Goal: Task Accomplishment & Management: Use online tool/utility

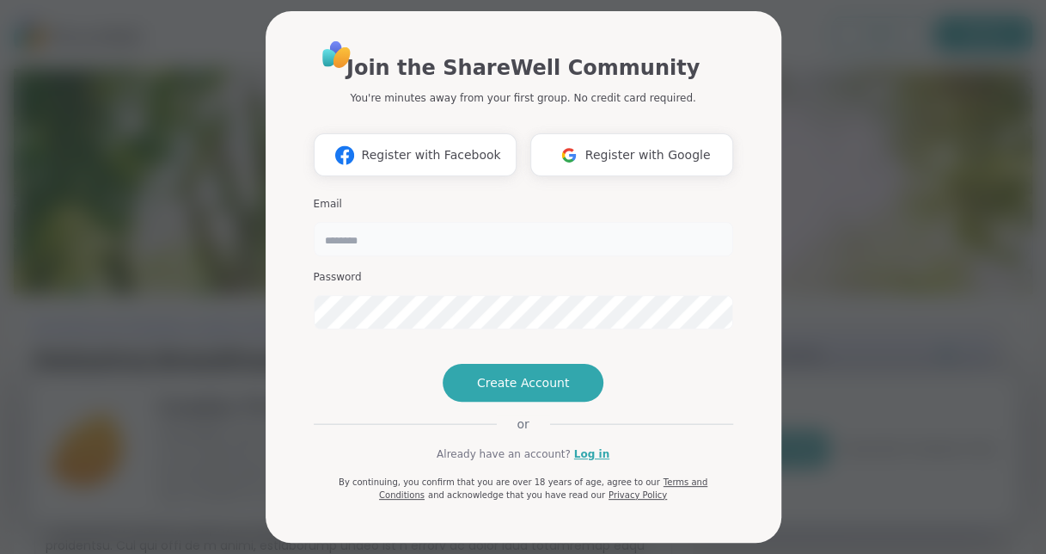
click at [445, 229] on input "email" at bounding box center [524, 239] width 420 height 34
type input "**********"
click at [580, 462] on link "Log in" at bounding box center [591, 453] width 35 height 15
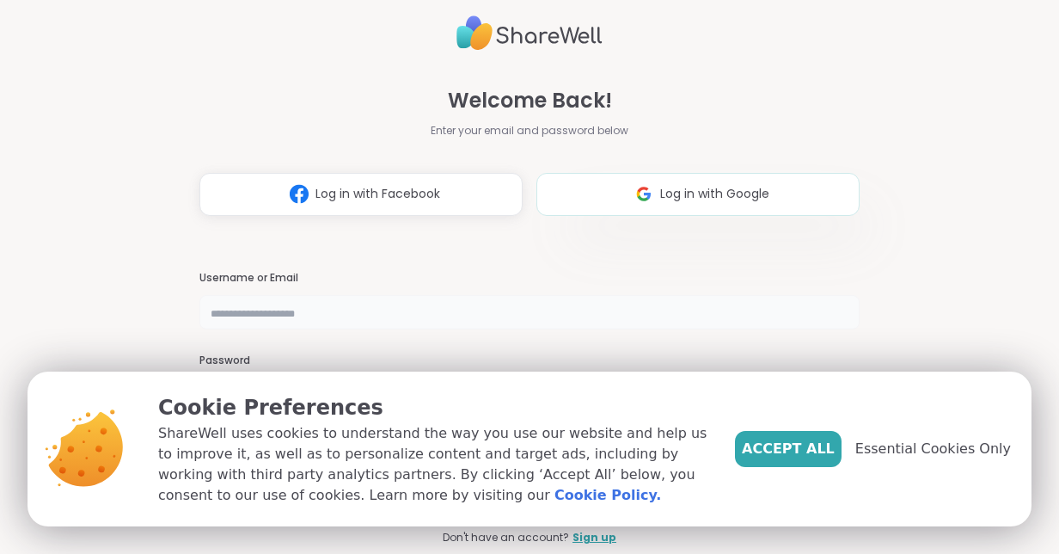
type input "**********"
click at [825, 454] on span "Accept All" at bounding box center [788, 449] width 93 height 21
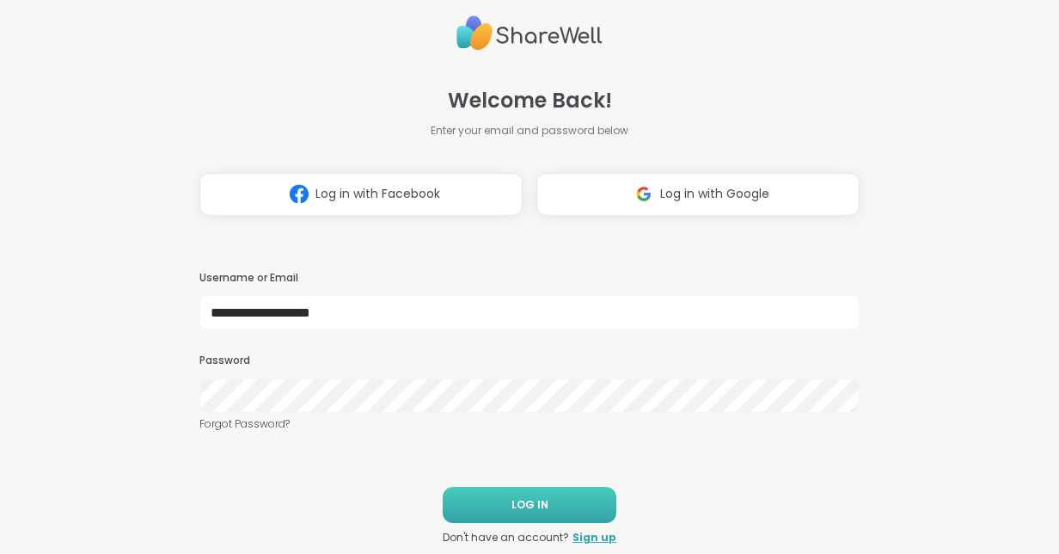
click at [545, 502] on button "LOG IN" at bounding box center [530, 505] width 174 height 36
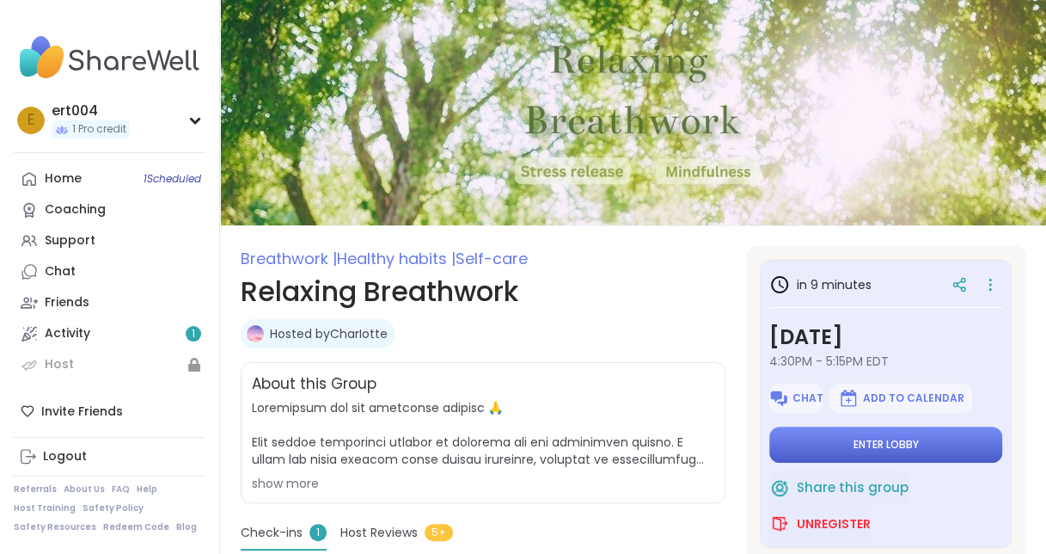
click at [854, 438] on span "Enter lobby" at bounding box center [886, 445] width 65 height 14
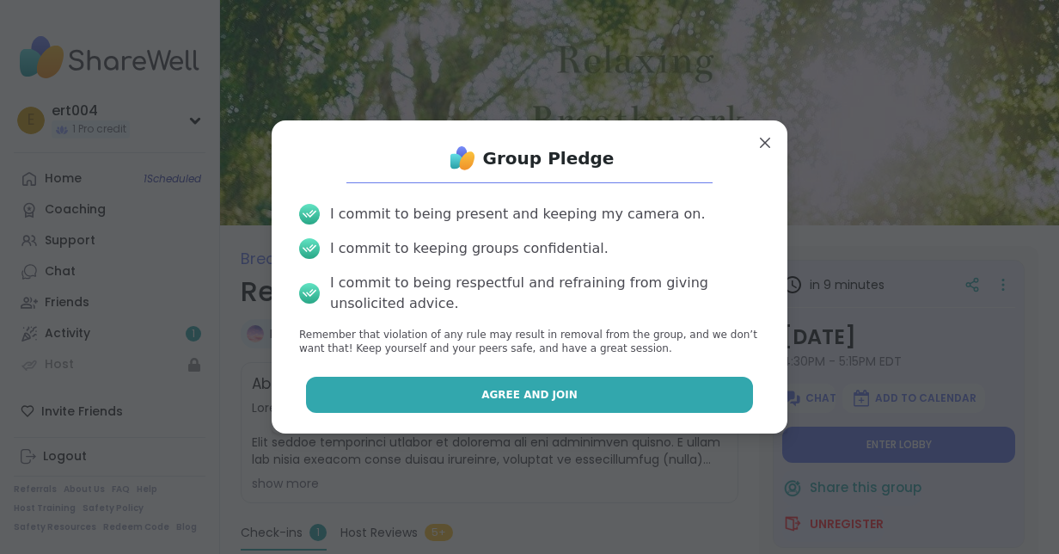
click at [543, 392] on span "Agree and Join" at bounding box center [530, 394] width 96 height 15
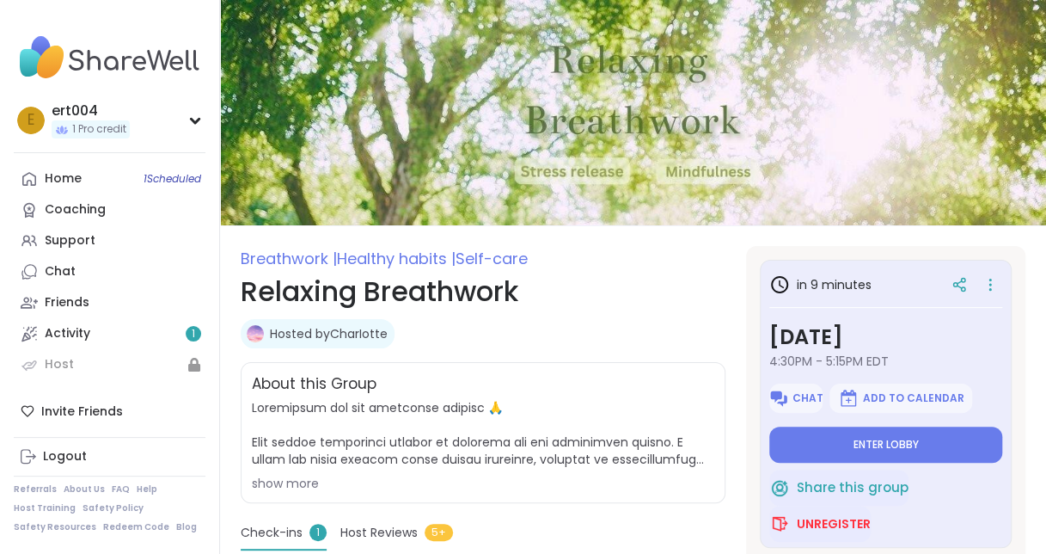
type textarea "*"
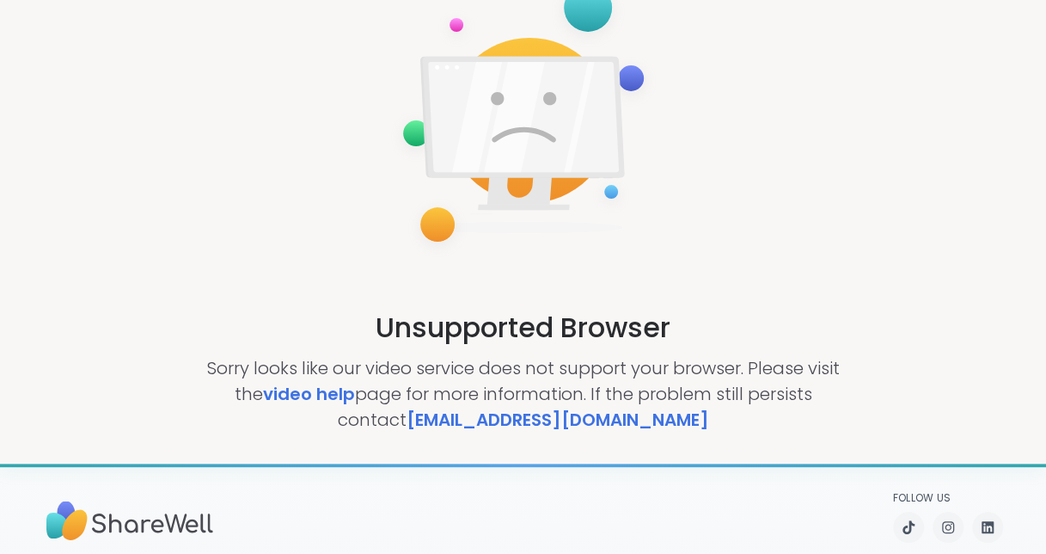
scroll to position [100, 0]
click at [287, 391] on link "video help" at bounding box center [308, 395] width 92 height 24
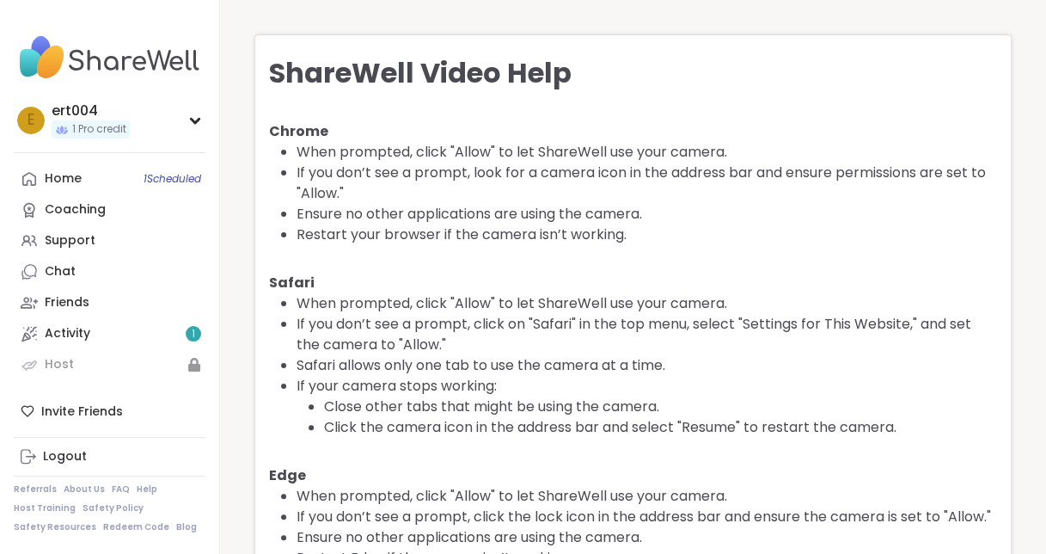
scroll to position [34, 0]
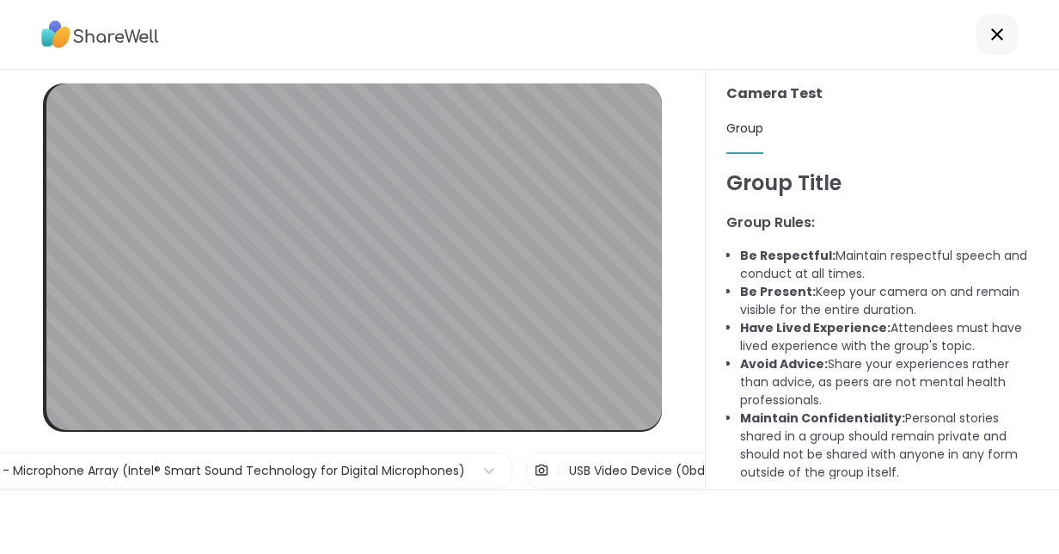
scroll to position [34, 0]
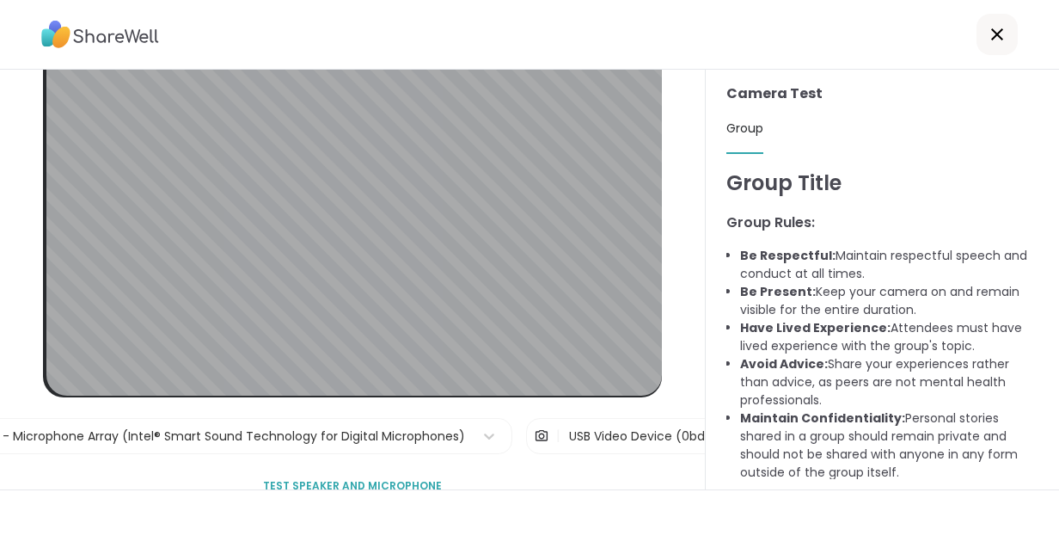
click at [358, 478] on span "Test speaker and microphone" at bounding box center [352, 485] width 179 height 15
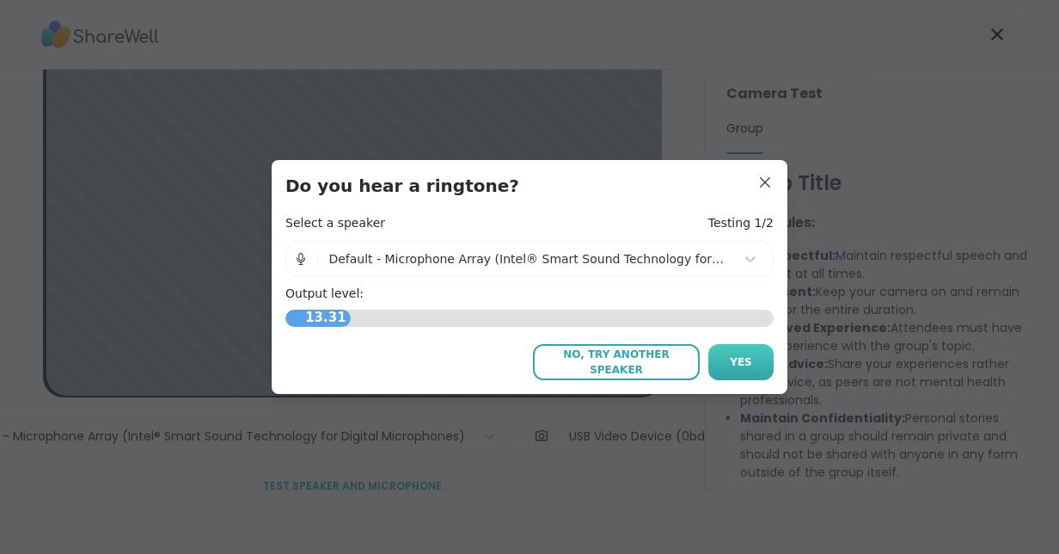
click at [740, 356] on span "Yes" at bounding box center [741, 361] width 22 height 15
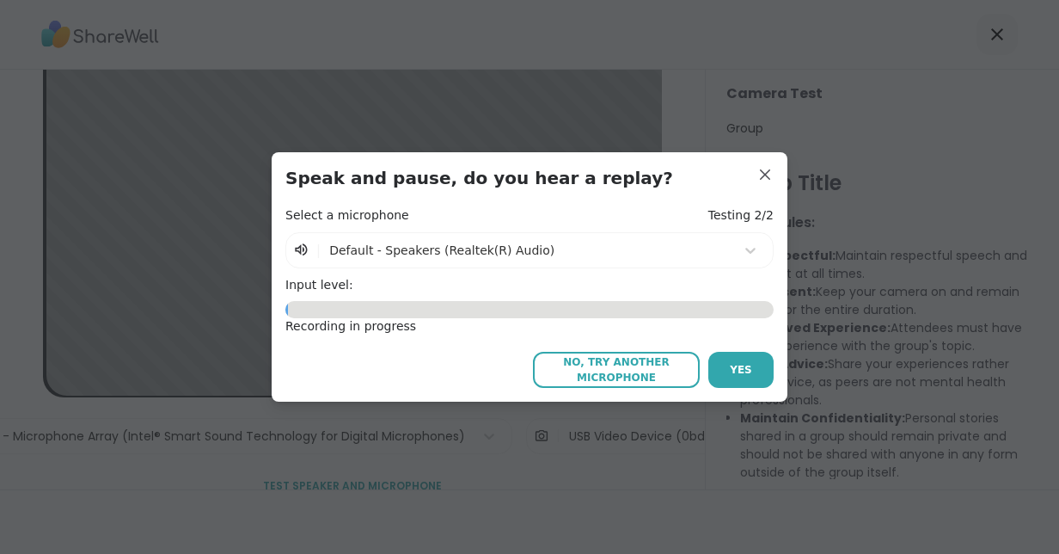
click at [740, 356] on button "Yes" at bounding box center [740, 370] width 65 height 36
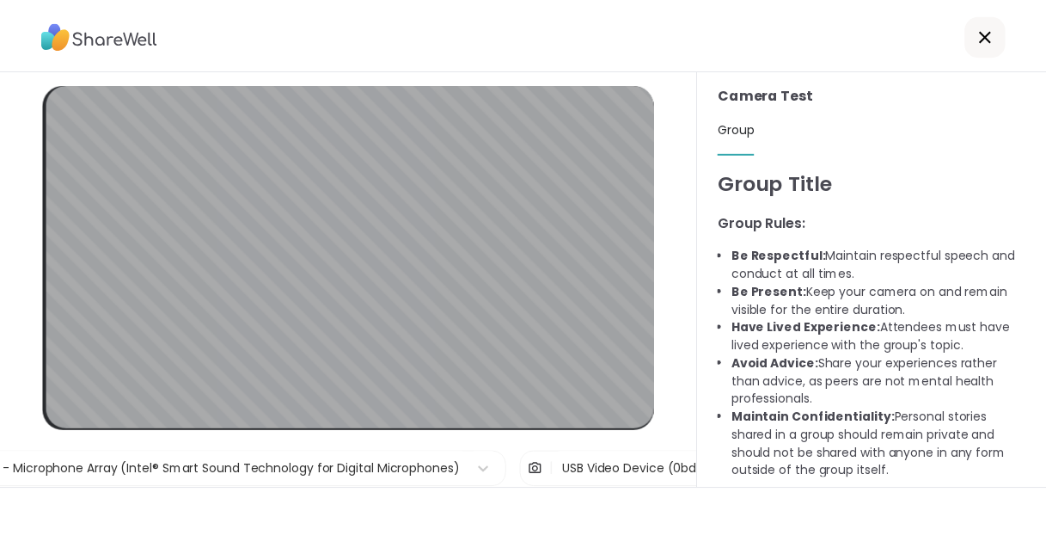
scroll to position [137, 0]
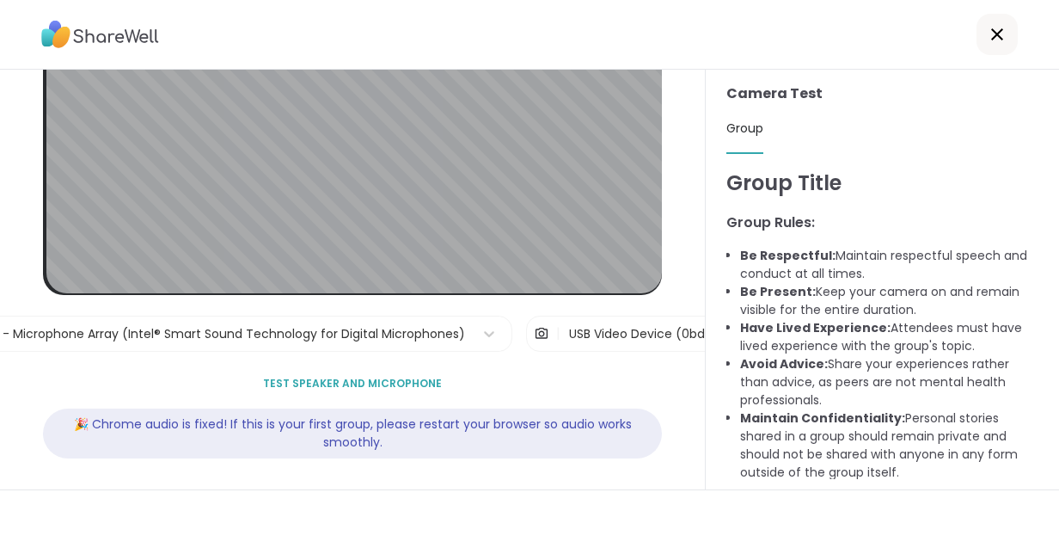
click at [987, 36] on icon at bounding box center [997, 34] width 21 height 21
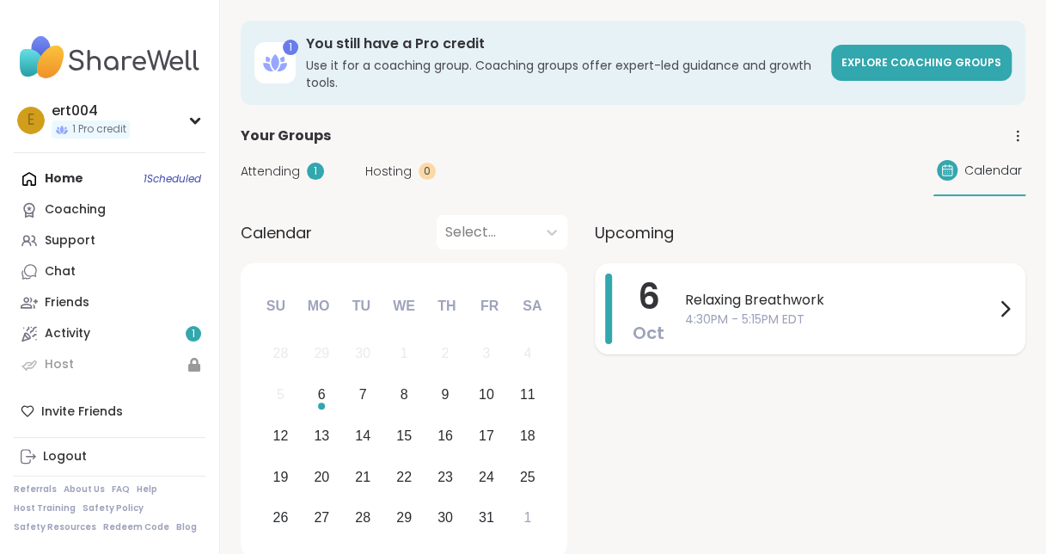
click at [751, 310] on span "Relaxing Breathwork" at bounding box center [840, 300] width 310 height 21
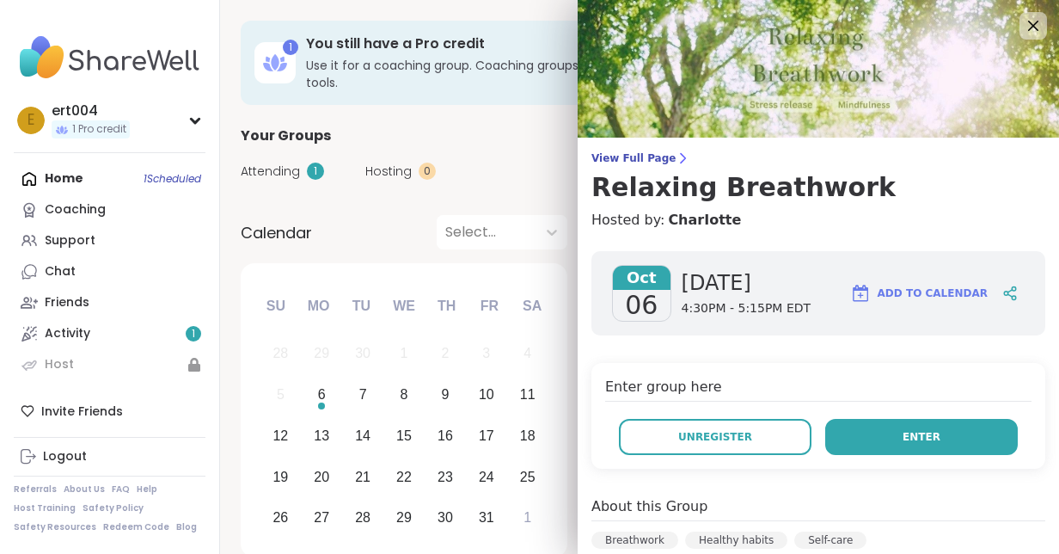
click at [906, 431] on span "Enter" at bounding box center [922, 436] width 38 height 15
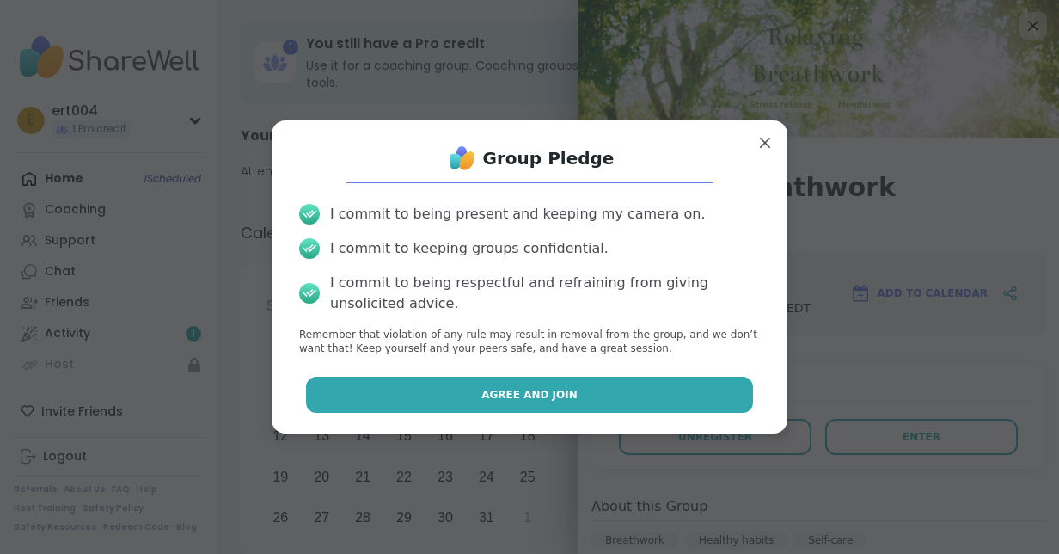
click at [621, 390] on button "Agree and Join" at bounding box center [530, 395] width 448 height 36
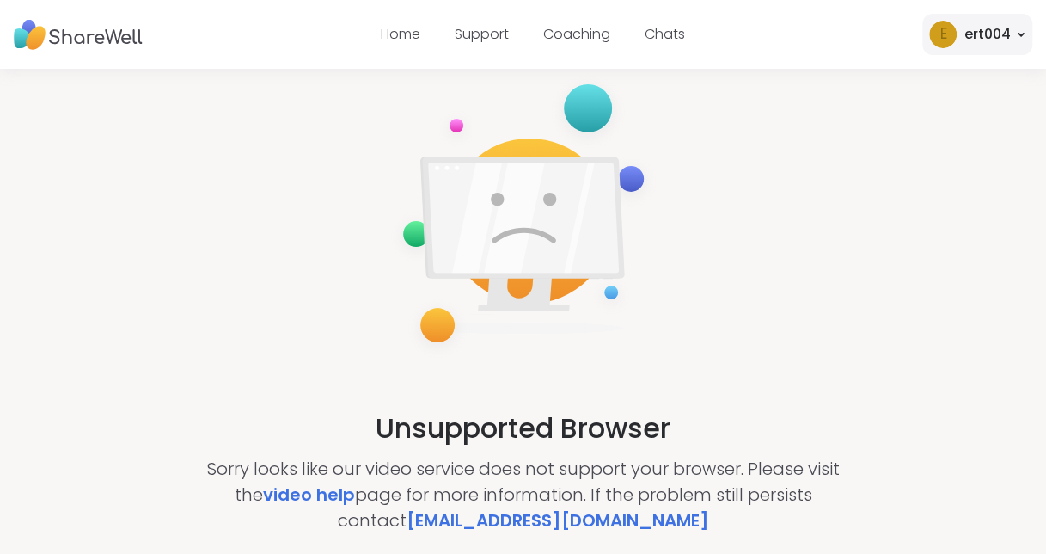
drag, startPoint x: 366, startPoint y: 0, endPoint x: 226, endPoint y: 108, distance: 177.1
click at [226, 108] on div "Unsupported Browser Sorry looks like our video service does not support your br…" at bounding box center [523, 303] width 1046 height 468
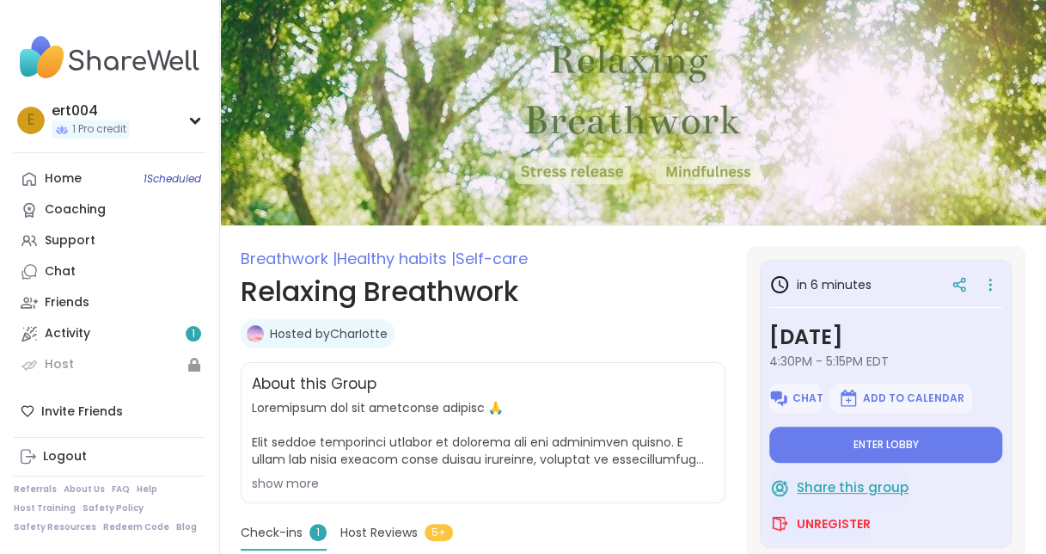
click at [862, 480] on span "Share this group" at bounding box center [853, 488] width 112 height 20
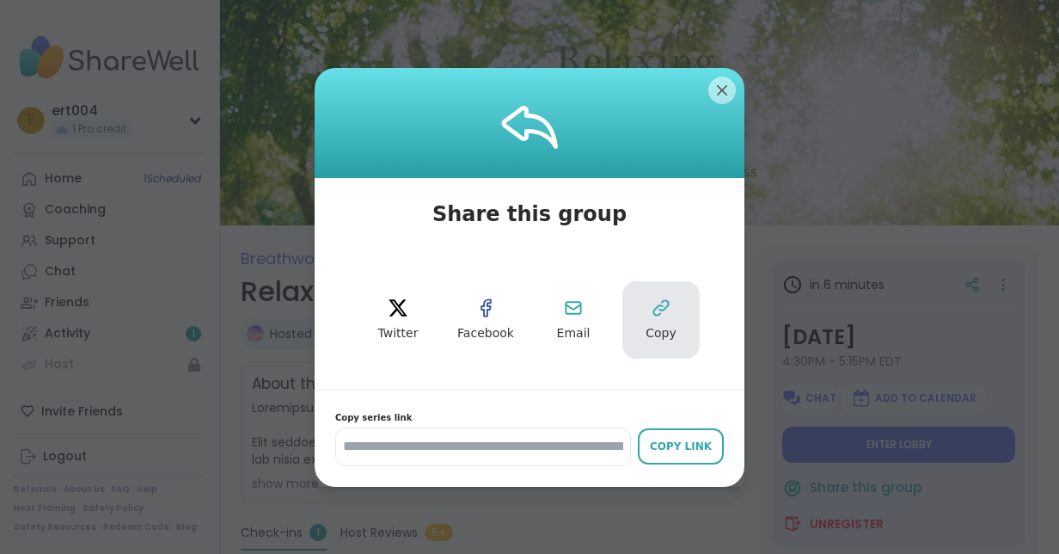
click at [635, 323] on button "Copy" at bounding box center [661, 319] width 77 height 77
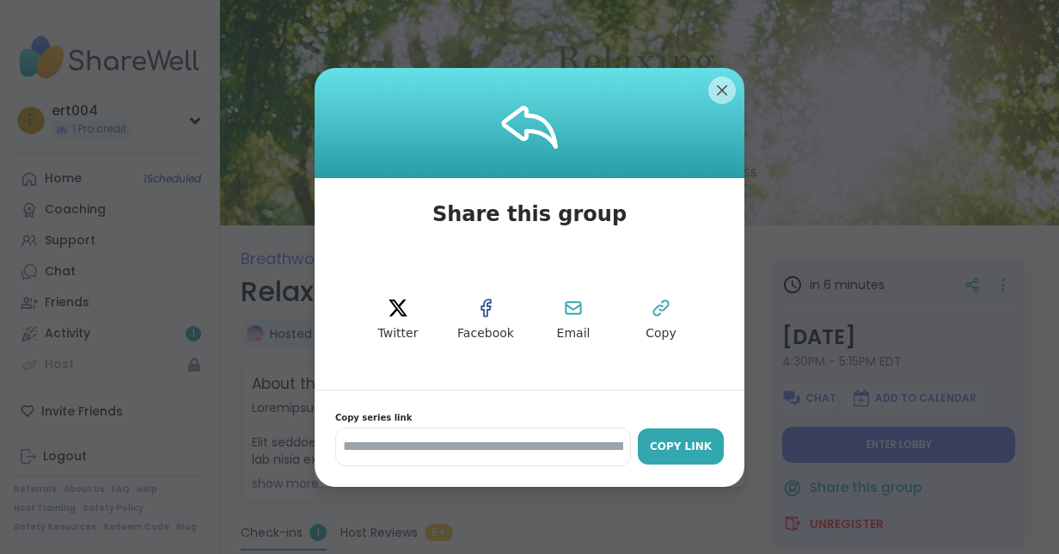
click at [666, 451] on div "Copy Link" at bounding box center [681, 446] width 69 height 15
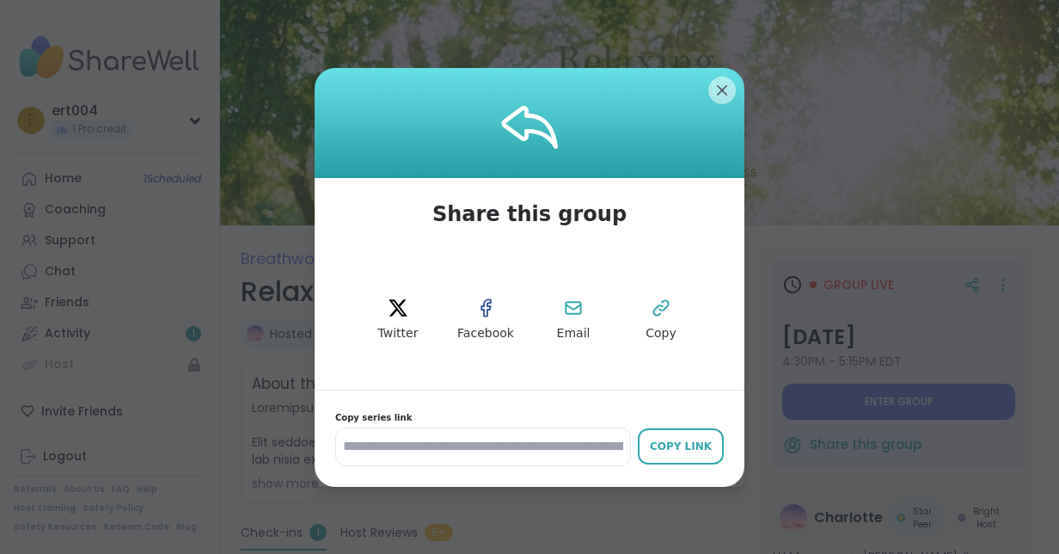
type textarea "*"
